Goal: Information Seeking & Learning: Learn about a topic

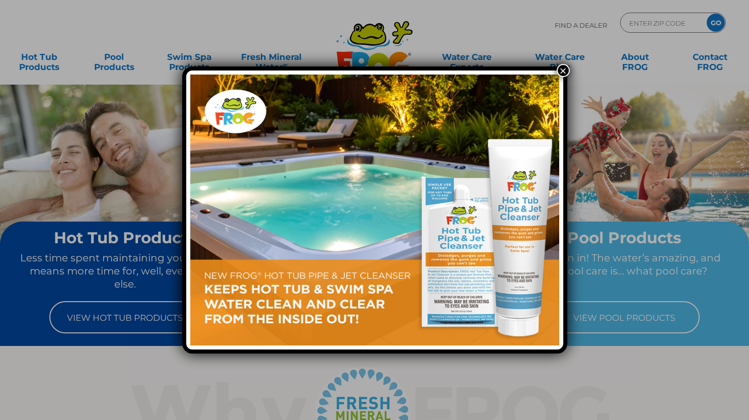
click at [562, 69] on button "×" at bounding box center [563, 70] width 13 height 13
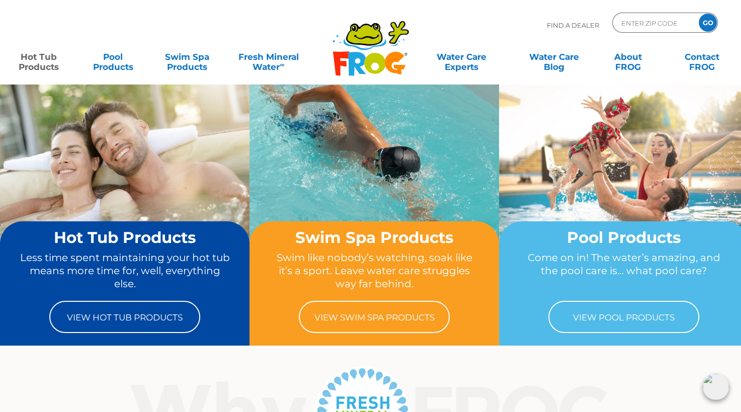
click at [41, 59] on link "Hot Tub Products" at bounding box center [39, 57] width 58 height 20
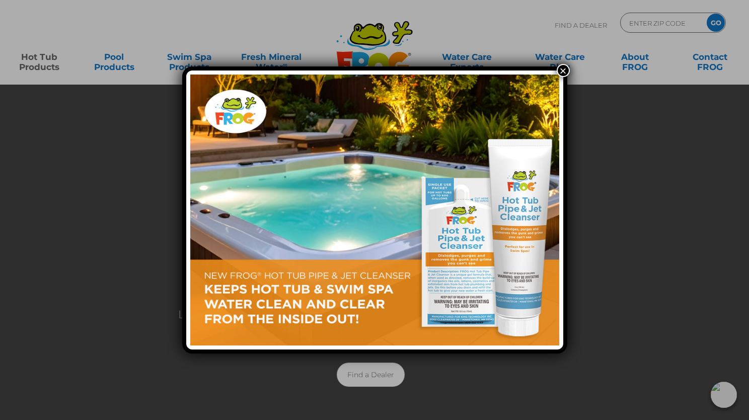
click at [564, 75] on button "×" at bounding box center [563, 70] width 13 height 13
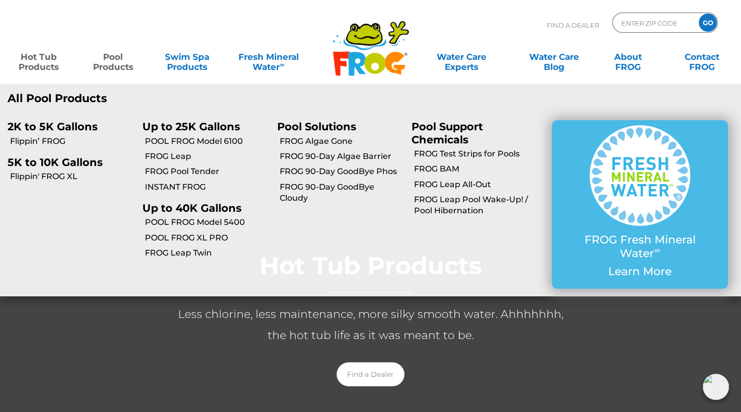
click at [113, 67] on link "Pool Products" at bounding box center [113, 57] width 58 height 20
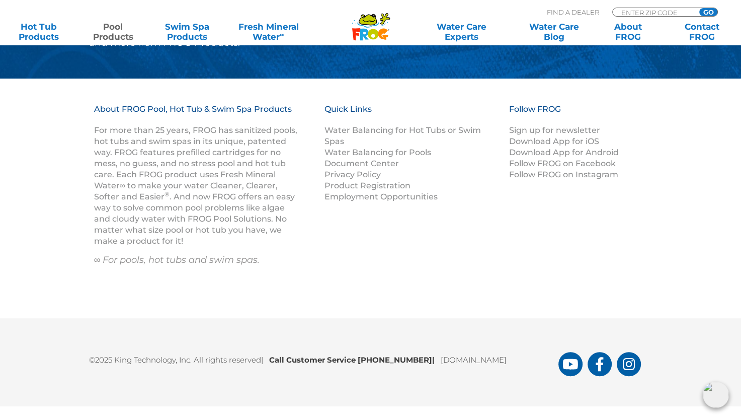
scroll to position [4085, 0]
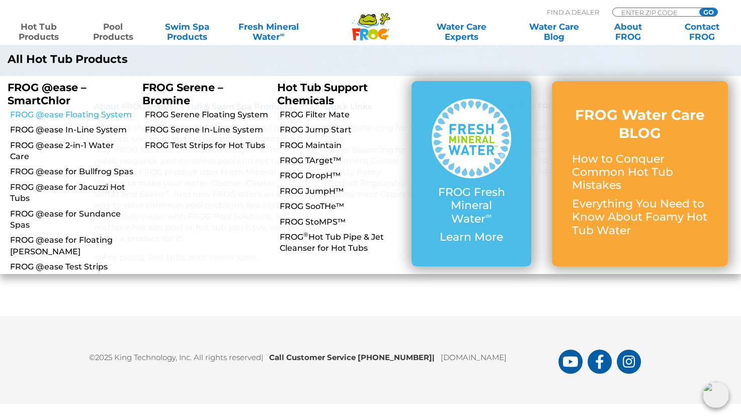
click at [97, 117] on link "FROG @ease Floating System" at bounding box center [72, 114] width 125 height 11
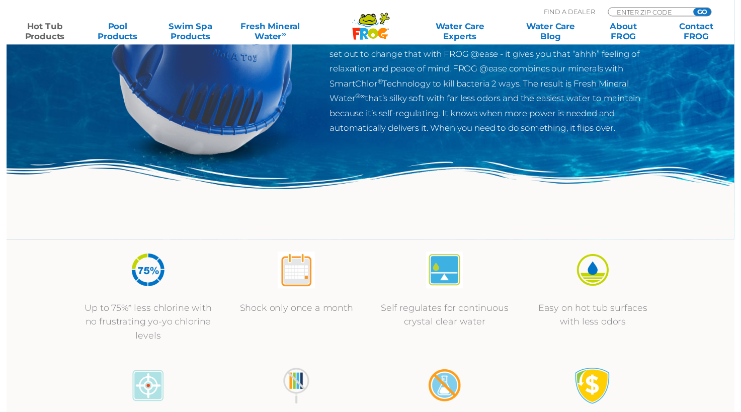
scroll to position [252, 0]
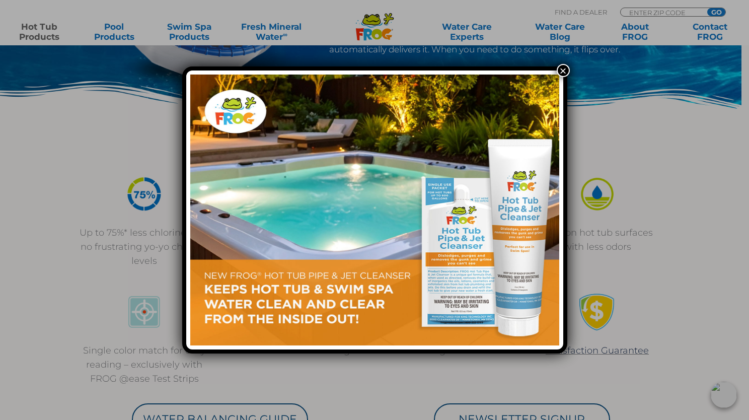
click at [563, 71] on button "×" at bounding box center [563, 70] width 13 height 13
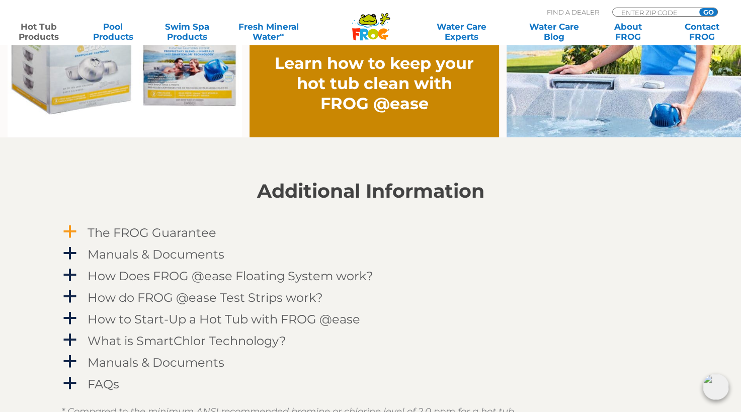
click at [185, 235] on h4 "The FROG Guarantee" at bounding box center [152, 233] width 129 height 14
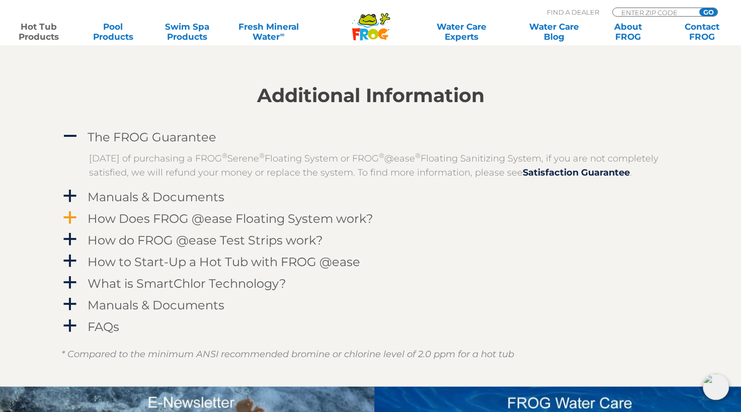
scroll to position [985, 0]
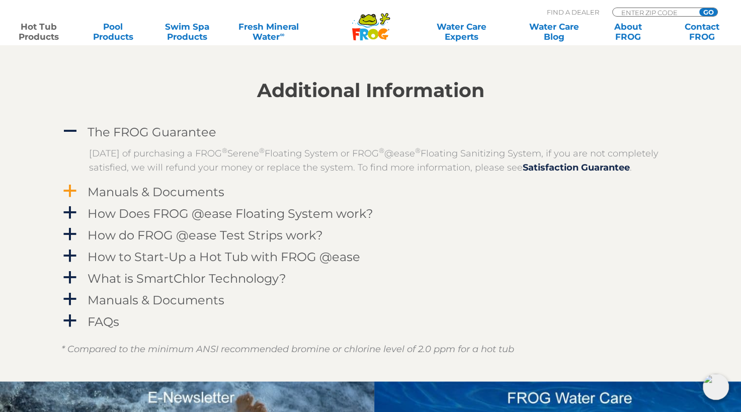
click at [187, 199] on h4 "Manuals & Documents" at bounding box center [156, 192] width 137 height 14
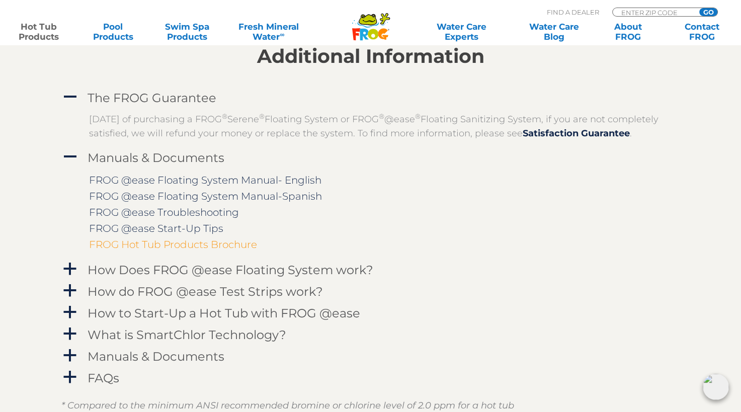
scroll to position [1036, 0]
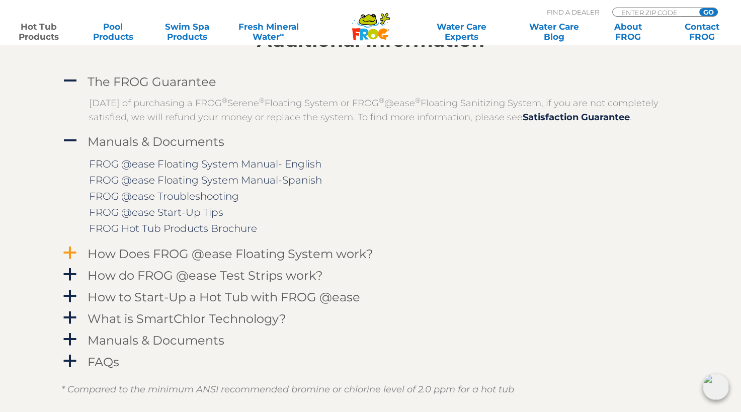
click at [191, 261] on h4 "How Does FROG @ease Floating System work?" at bounding box center [231, 254] width 286 height 14
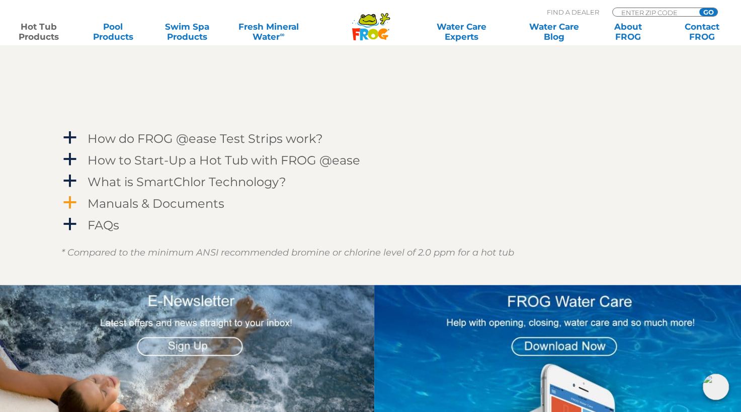
scroll to position [1489, 0]
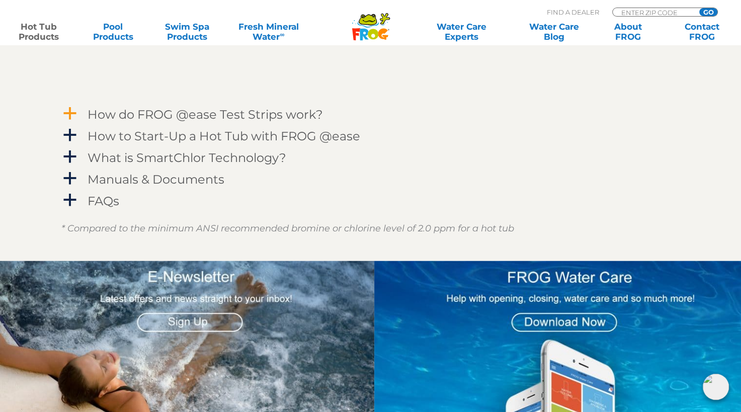
click at [229, 121] on h4 "How do FROG @ease Test Strips work?" at bounding box center [206, 115] width 236 height 14
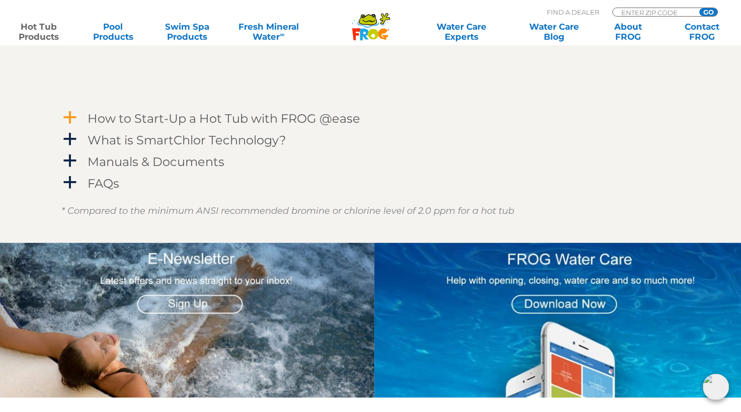
click at [242, 125] on h4 "How to Start-Up a Hot Tub with FROG @ease" at bounding box center [224, 118] width 273 height 14
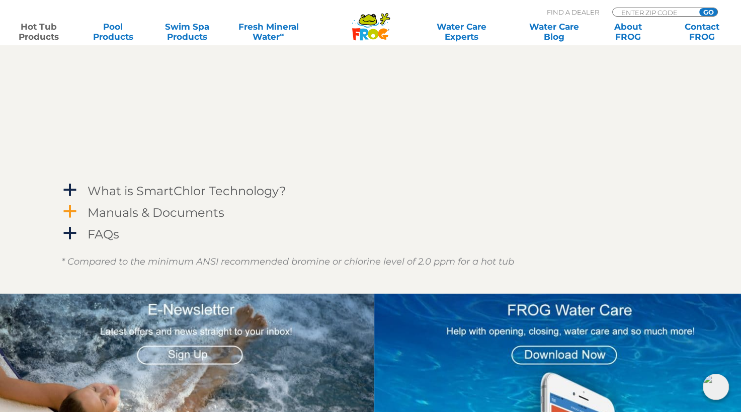
scroll to position [1942, 0]
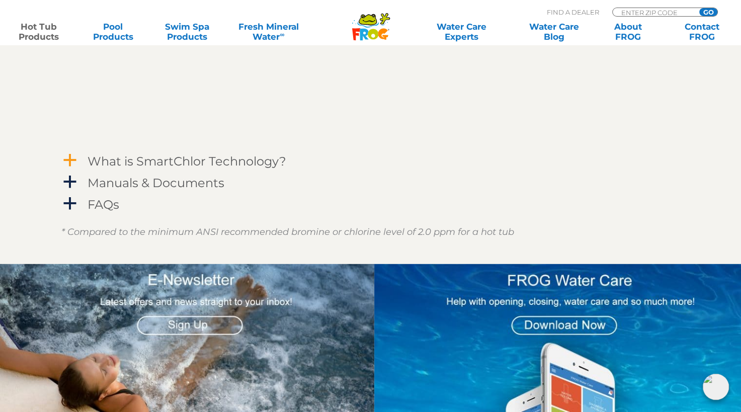
click at [224, 168] on h4 "What is SmartChlor Technology?" at bounding box center [187, 162] width 199 height 14
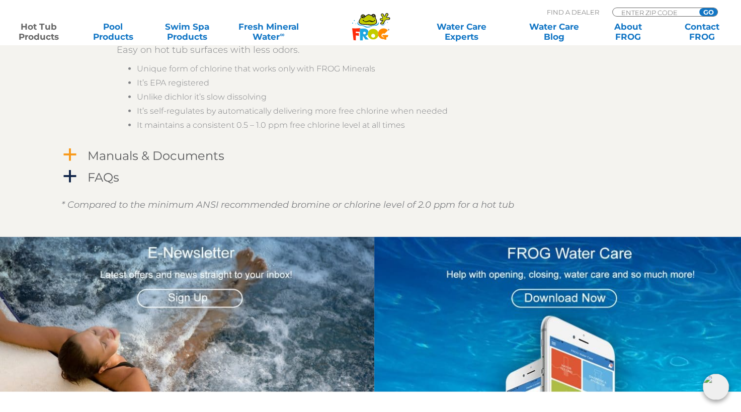
click at [205, 163] on h4 "Manuals & Documents" at bounding box center [156, 156] width 137 height 14
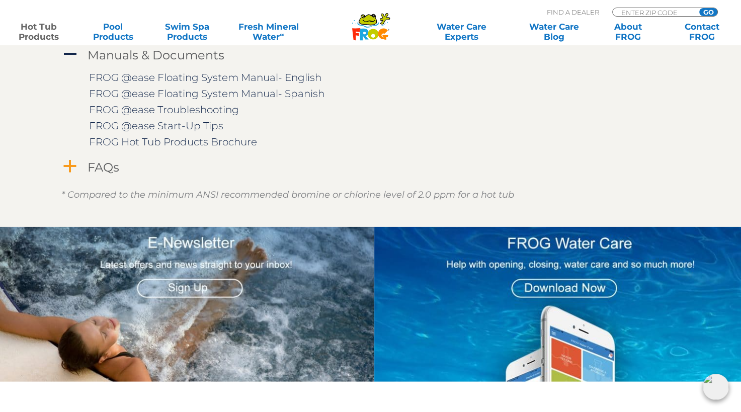
click at [124, 177] on div "FAQs" at bounding box center [348, 167] width 526 height 19
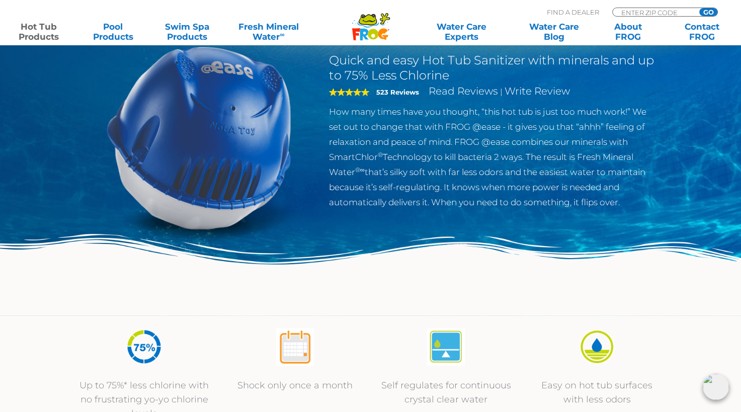
scroll to position [0, 0]
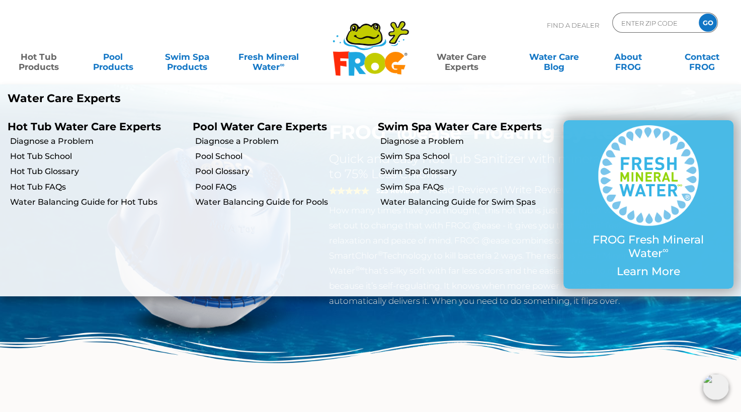
click at [464, 60] on link "Water Care Experts" at bounding box center [462, 57] width 94 height 20
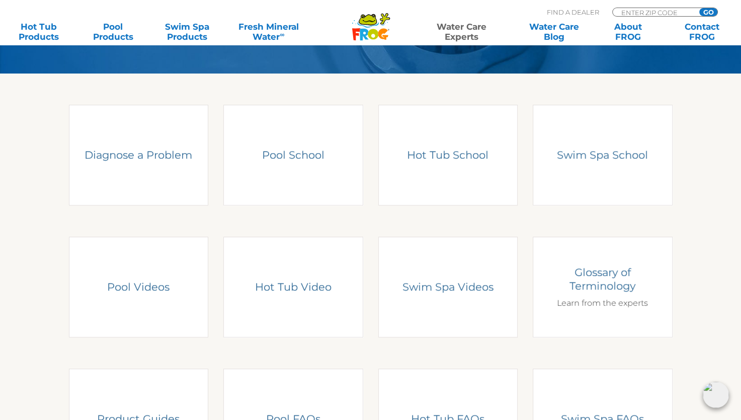
scroll to position [252, 0]
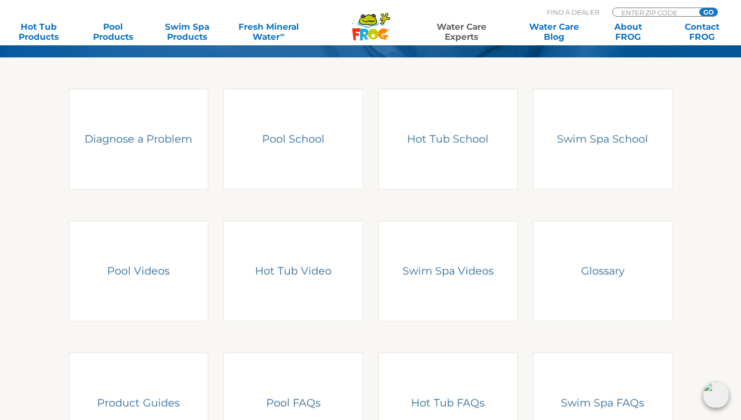
click at [723, 399] on img at bounding box center [716, 395] width 26 height 26
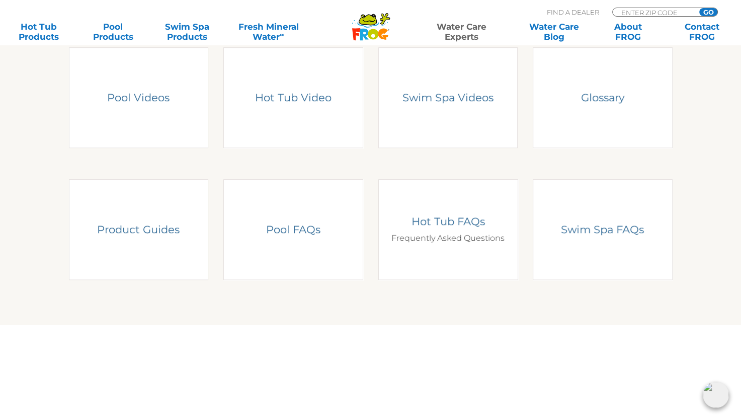
scroll to position [424, 0]
click at [439, 235] on div "Hot Tub FAQs Frequently Asked Questions" at bounding box center [448, 230] width 125 height 30
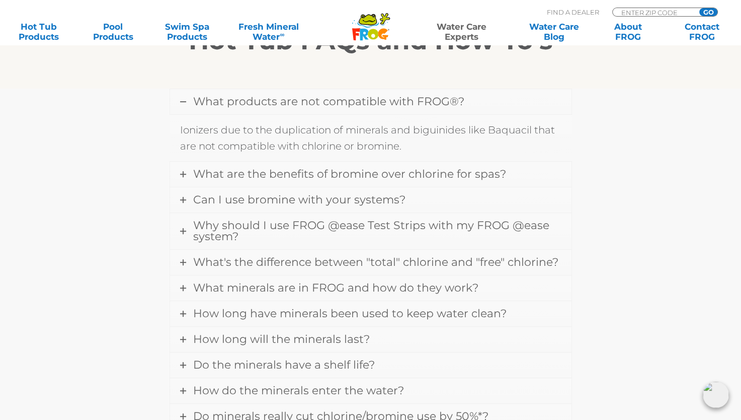
scroll to position [302, 0]
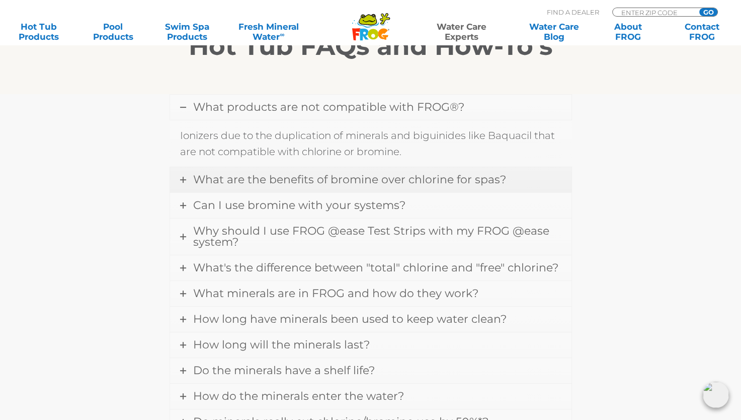
click at [192, 177] on link "What are the benefits of bromine over chlorine for spas?" at bounding box center [371, 179] width 402 height 25
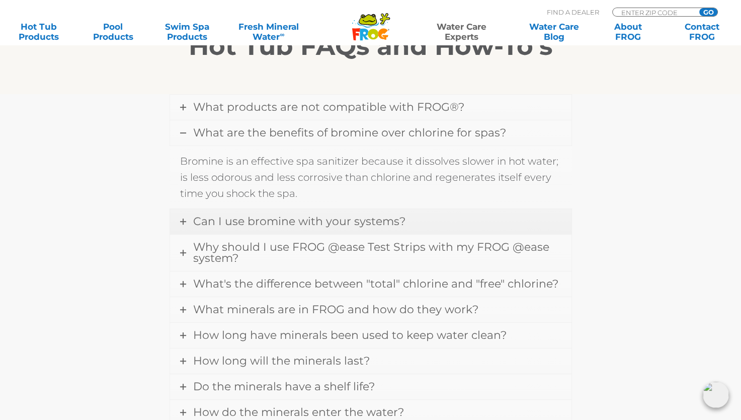
click at [204, 222] on span "Can I use bromine with your systems?" at bounding box center [299, 221] width 212 height 14
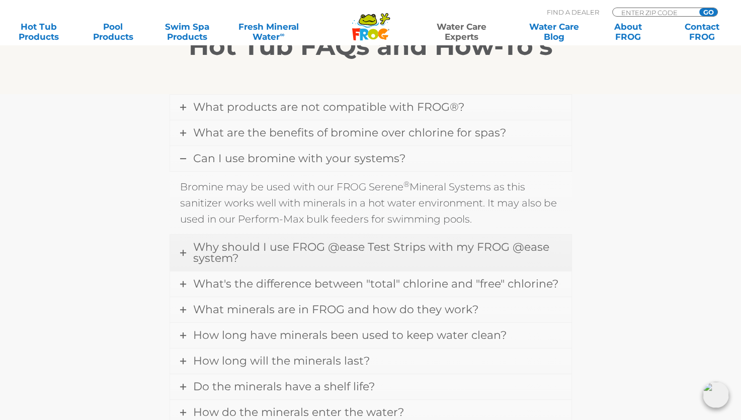
click at [223, 243] on span "Why should I use FROG @ease Test Strips with my FROG @ease system?" at bounding box center [371, 252] width 356 height 25
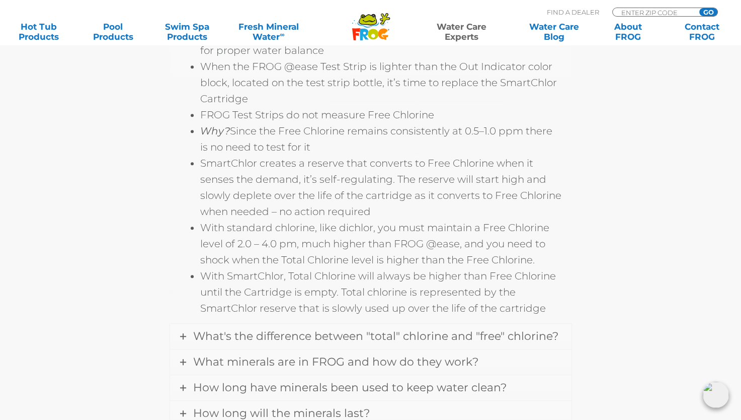
click at [252, 319] on div "A hot tub using FROG @ease does not test the same way as a hot tub using dichlo…" at bounding box center [371, 115] width 403 height 418
click at [257, 330] on span "What's the difference between "total" chlorine and "free" chlorine?" at bounding box center [375, 336] width 365 height 14
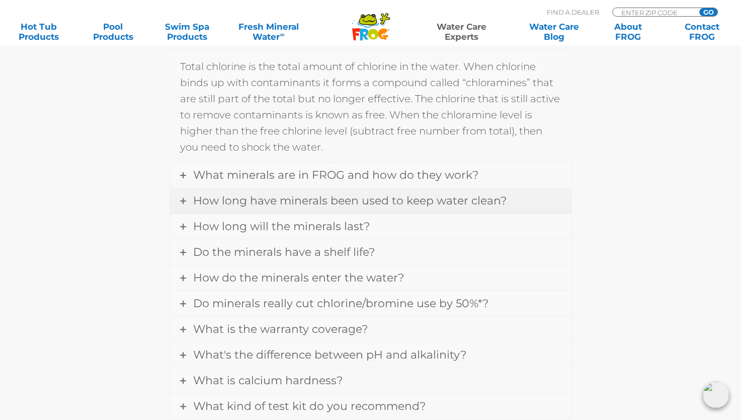
scroll to position [484, 0]
click at [308, 176] on span "What minerals are in FROG and how do they work?" at bounding box center [335, 176] width 285 height 14
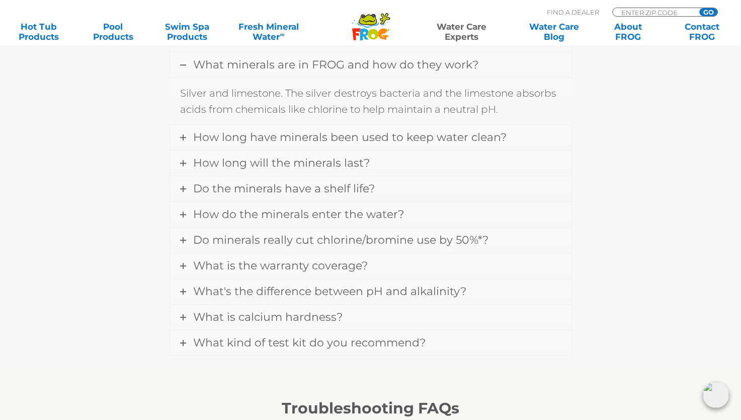
click at [320, 147] on link "How long have minerals been used to keep water clean?" at bounding box center [371, 137] width 402 height 25
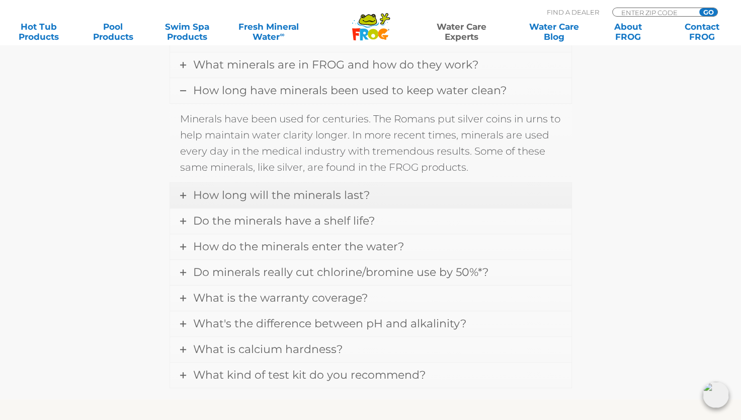
click at [310, 194] on span "How long will the minerals last?" at bounding box center [281, 195] width 177 height 14
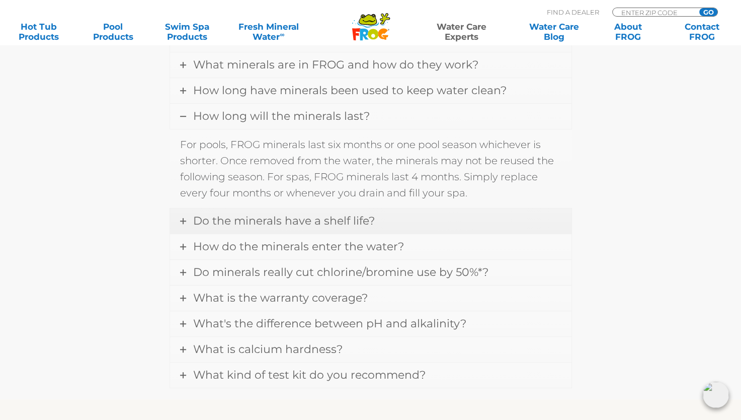
click at [309, 216] on span "Do the minerals have a shelf life?" at bounding box center [284, 221] width 182 height 14
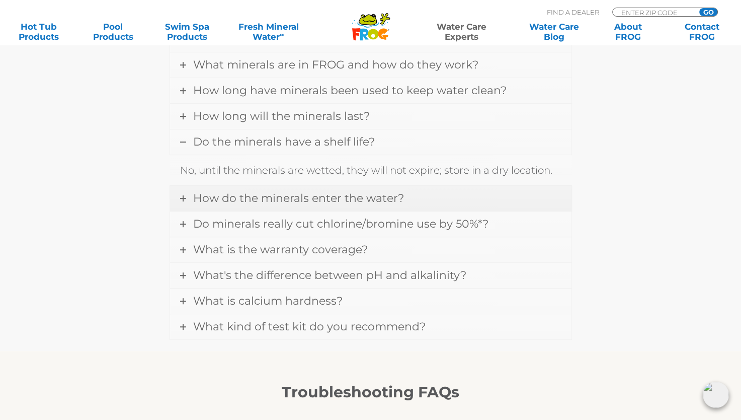
click at [313, 200] on span "How do the minerals enter the water?" at bounding box center [298, 198] width 211 height 14
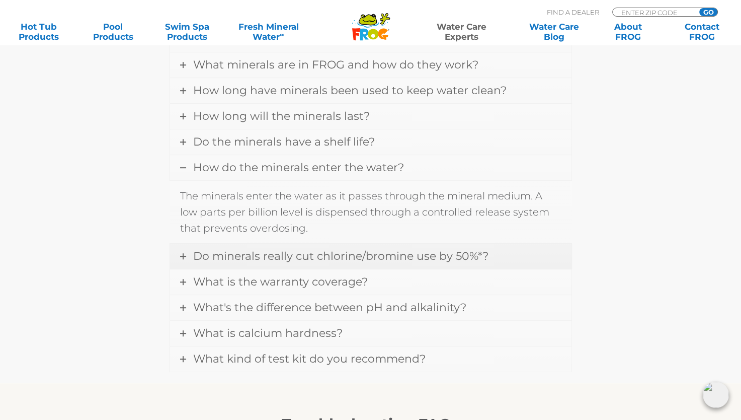
click at [301, 249] on span "Do minerals really cut chlorine/bromine use by 50%*?" at bounding box center [340, 256] width 295 height 14
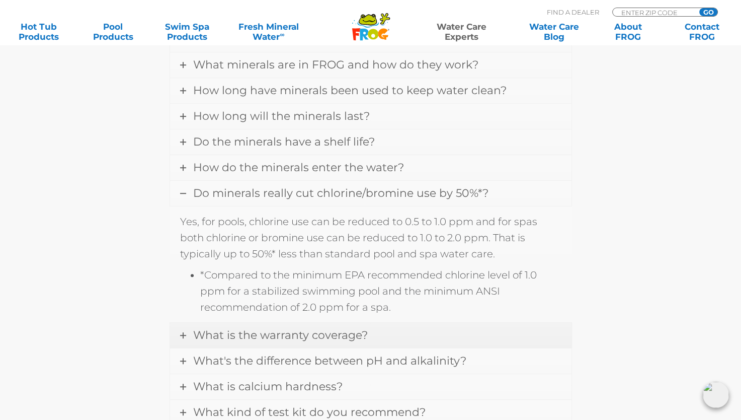
click at [296, 331] on span "What is the warranty coverage?" at bounding box center [280, 335] width 175 height 14
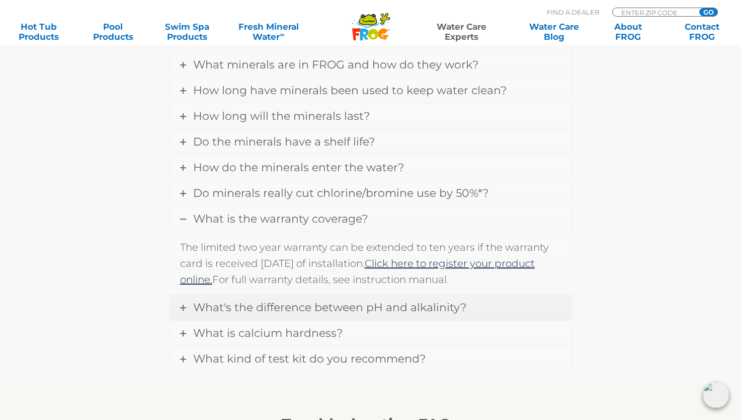
click at [309, 300] on span "What's the difference between pH and alkalinity?" at bounding box center [329, 307] width 273 height 14
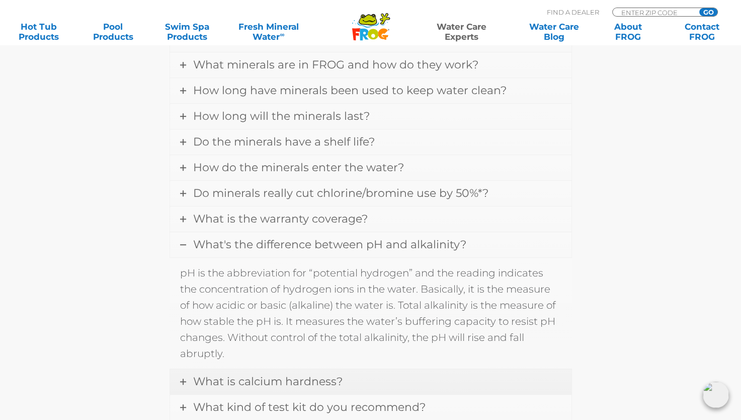
click at [308, 382] on span "What is calcium hardness?" at bounding box center [267, 381] width 149 height 14
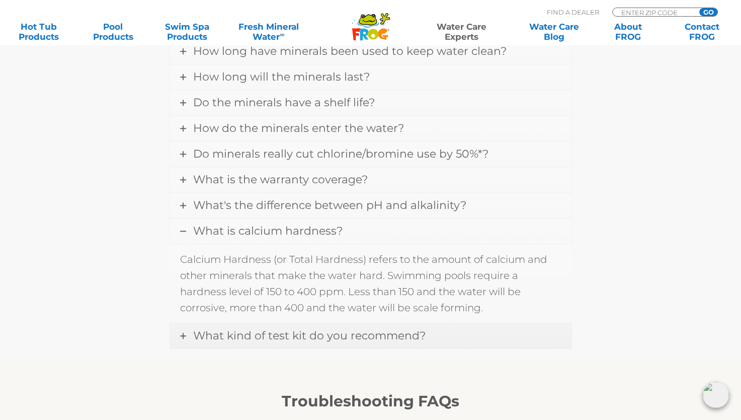
scroll to position [584, 0]
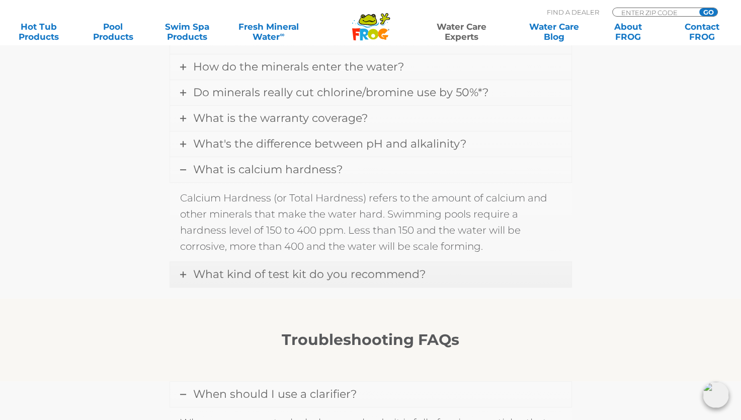
click at [332, 281] on link "What kind of test kit do you recommend?" at bounding box center [371, 274] width 402 height 25
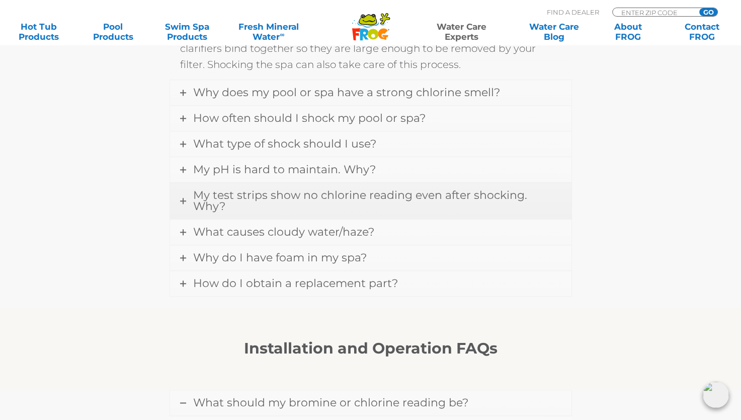
scroll to position [987, 0]
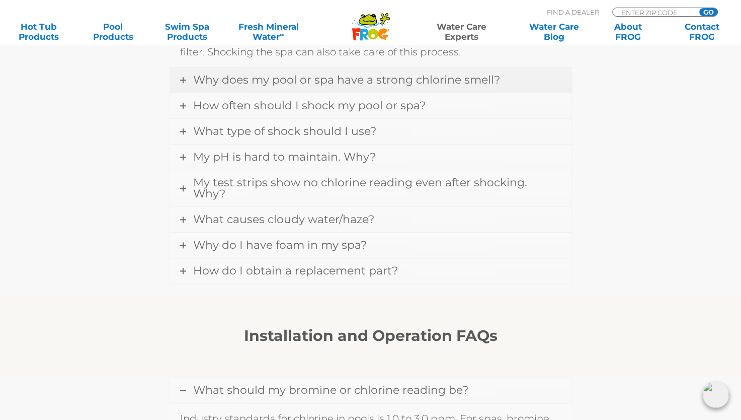
click at [351, 86] on link "Why does my pool or spa have a strong chlorine smell?" at bounding box center [371, 79] width 402 height 25
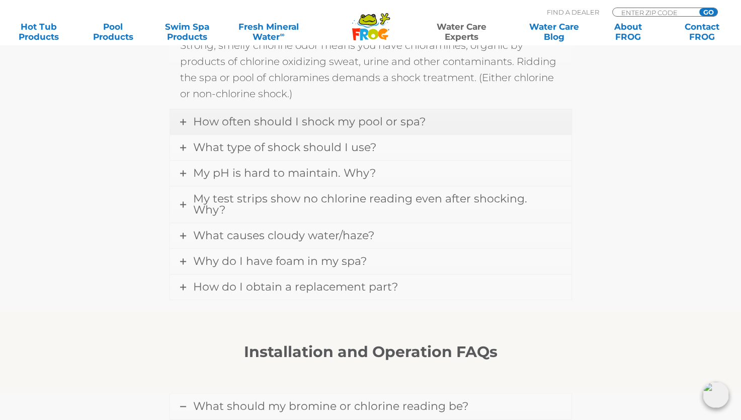
click at [353, 112] on link "How often should I shock my pool or spa?" at bounding box center [371, 121] width 402 height 25
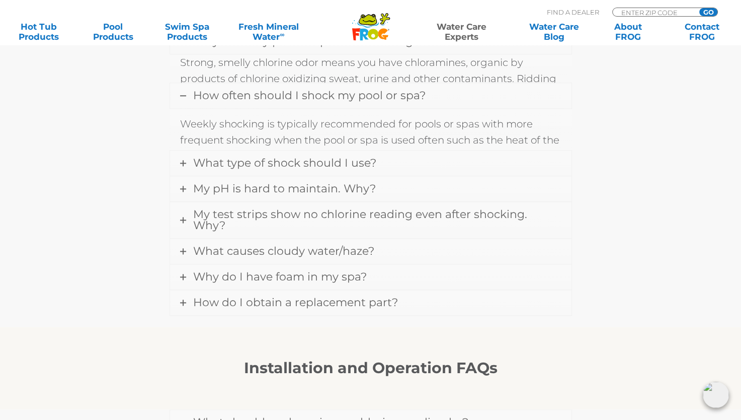
scroll to position [962, 0]
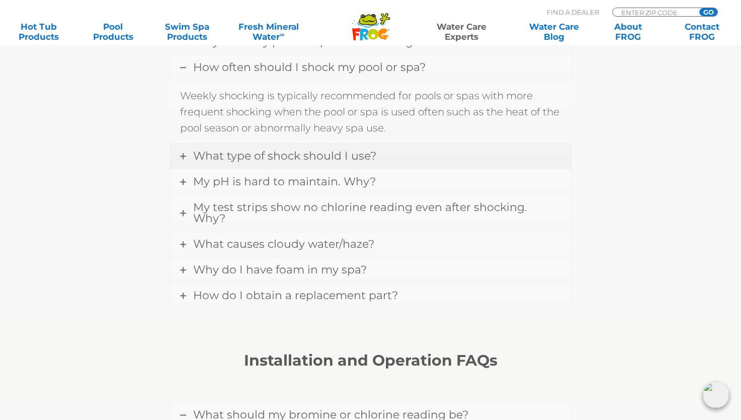
click at [338, 153] on span "What type of shock should I use?" at bounding box center [284, 156] width 183 height 14
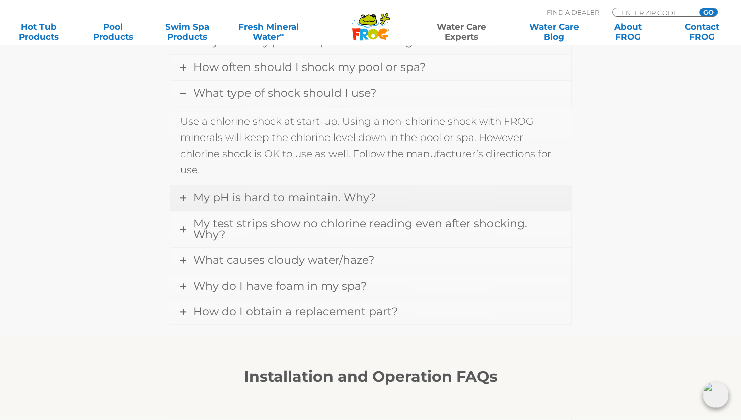
click at [332, 191] on span "My pH is hard to maintain. Why?" at bounding box center [284, 198] width 183 height 14
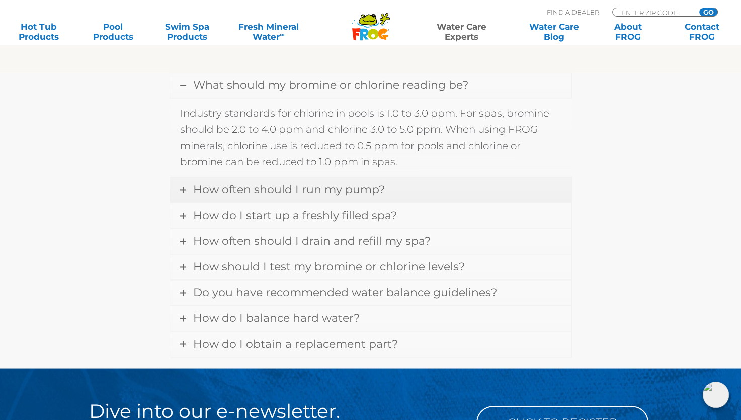
scroll to position [1516, 0]
